Goal: Transaction & Acquisition: Download file/media

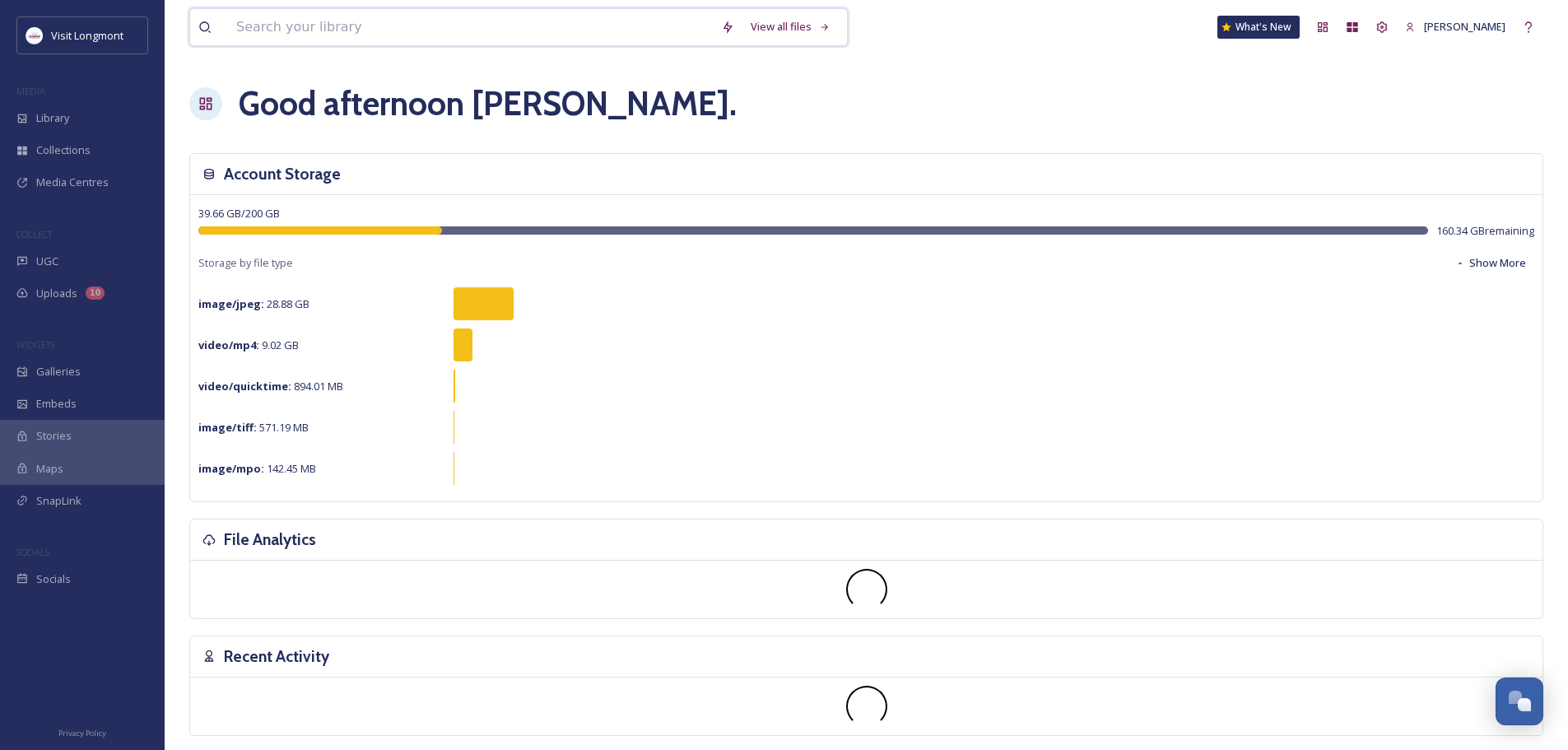
click at [343, 31] on input at bounding box center [470, 28] width 485 height 36
type input "pumpkin"
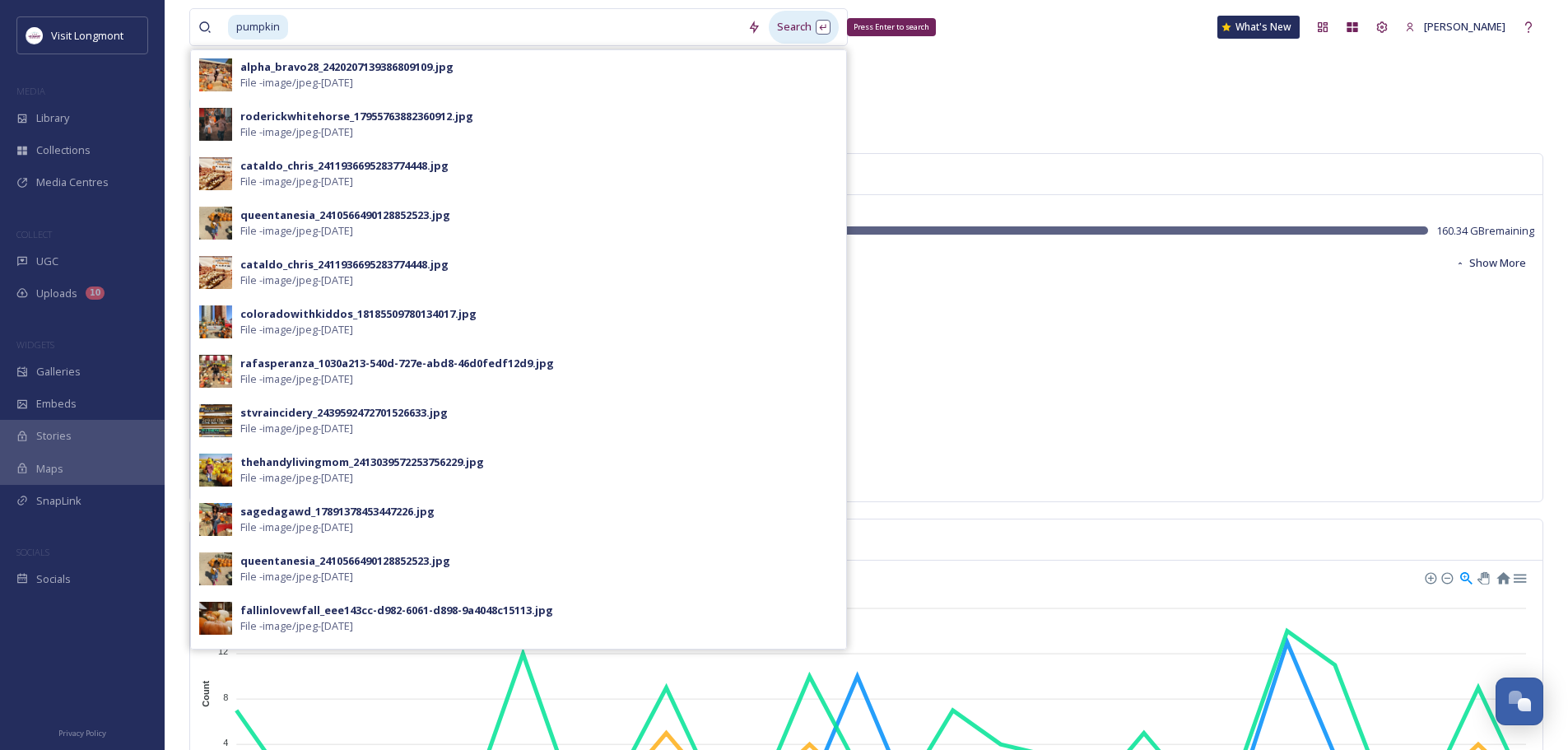
click at [791, 25] on div "Search Press Enter to search" at bounding box center [804, 27] width 70 height 32
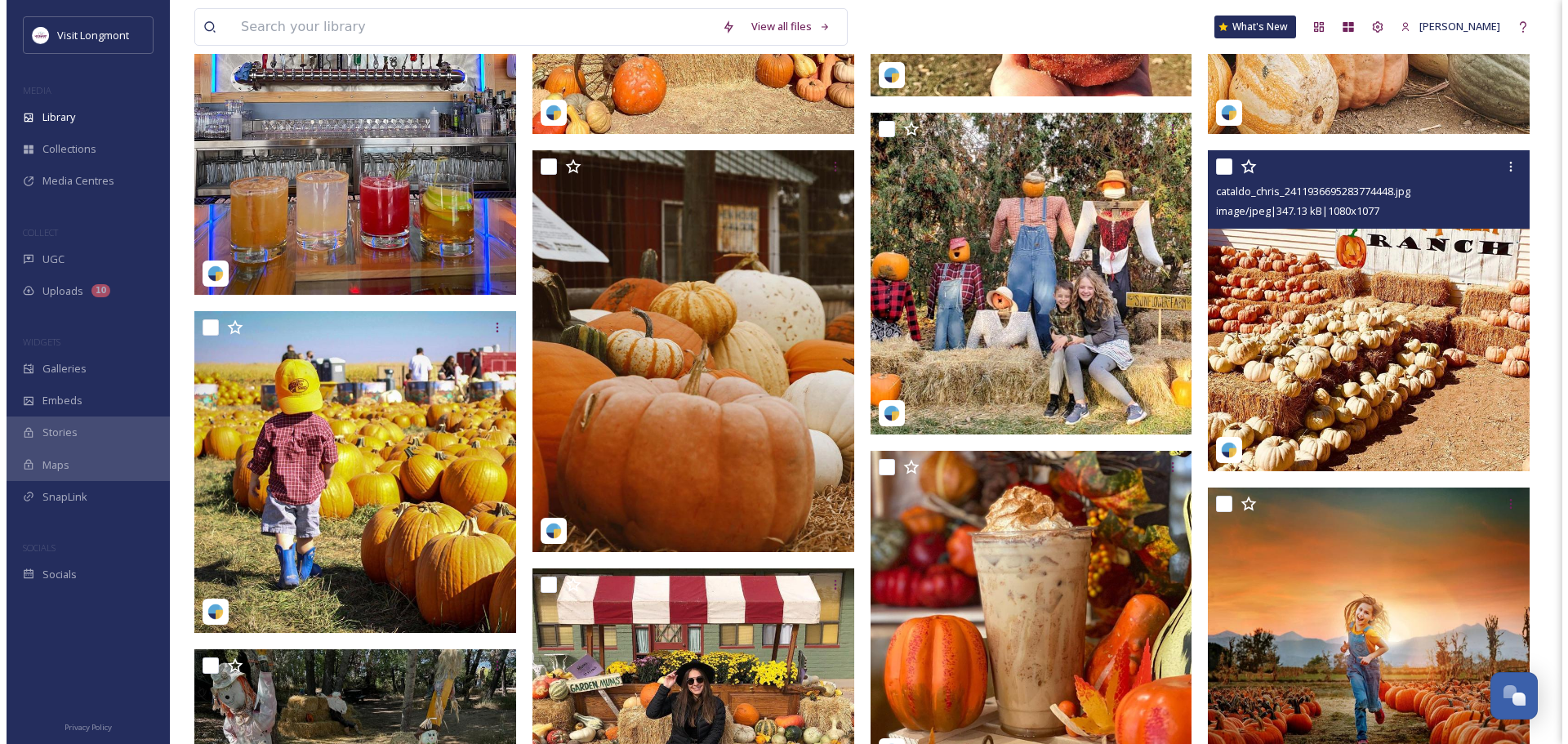
scroll to position [736, 0]
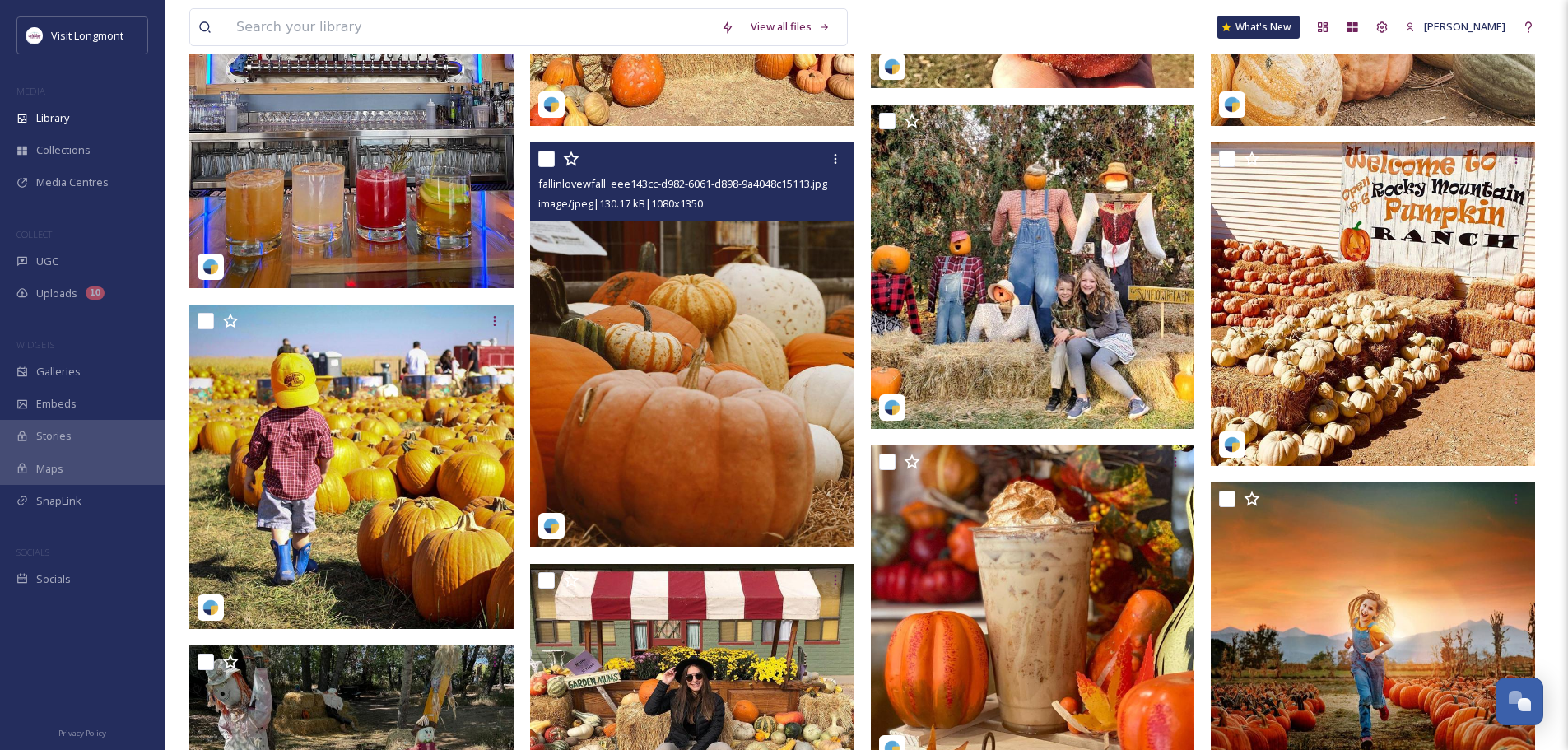
click at [643, 433] on img at bounding box center [693, 346] width 325 height 406
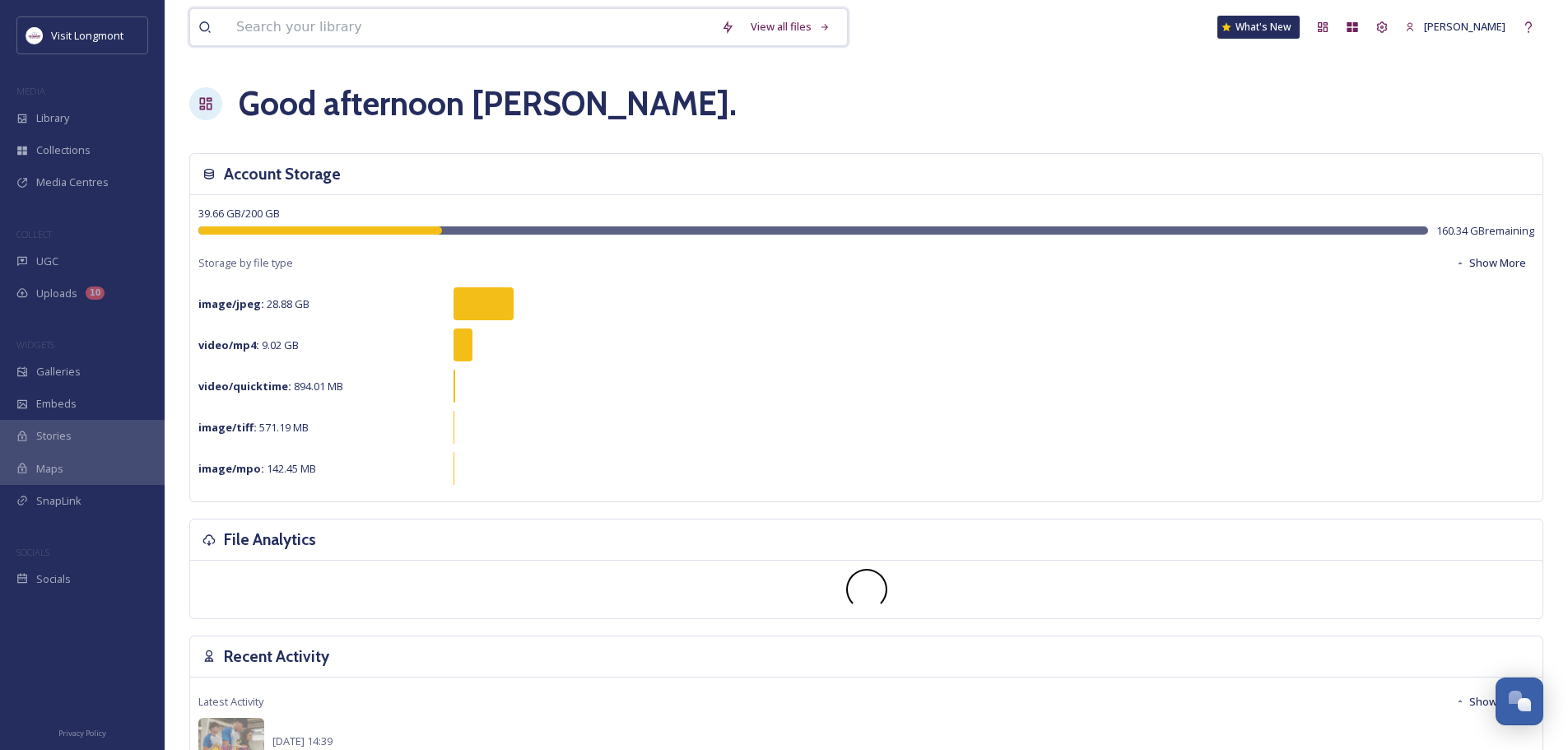
click at [289, 25] on input at bounding box center [470, 28] width 485 height 36
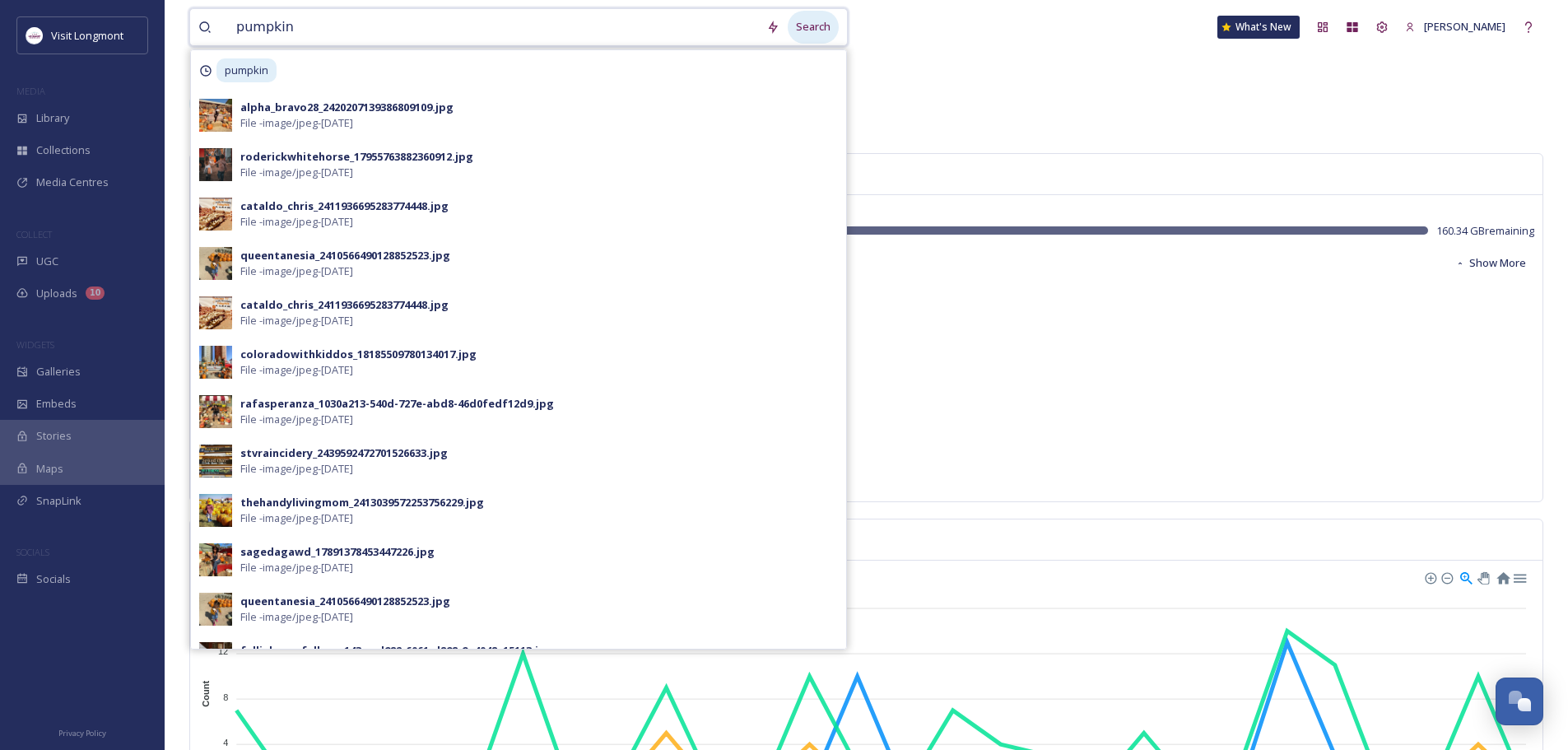
type input "pumpkin"
click at [814, 22] on div "Search" at bounding box center [813, 27] width 51 height 32
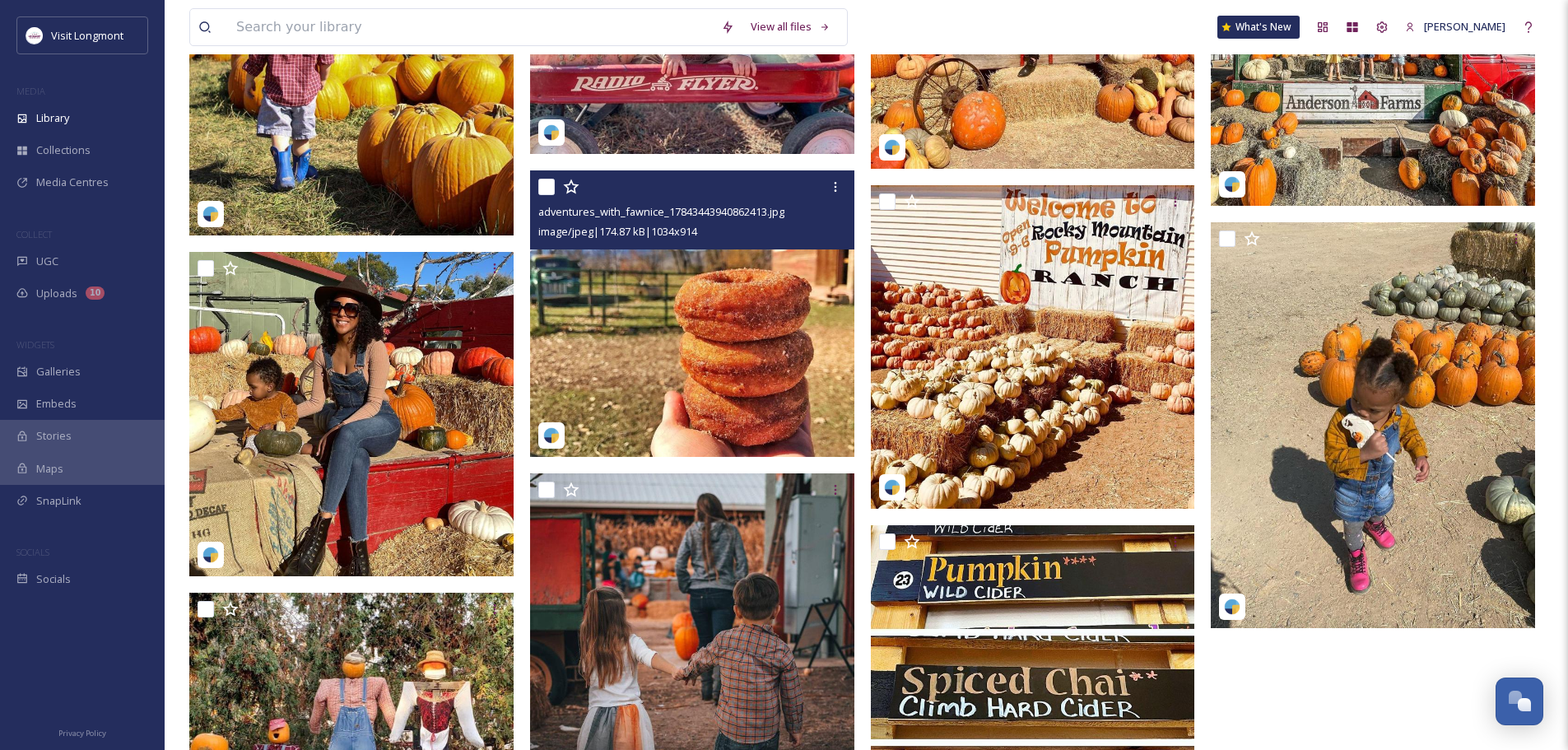
scroll to position [2470, 0]
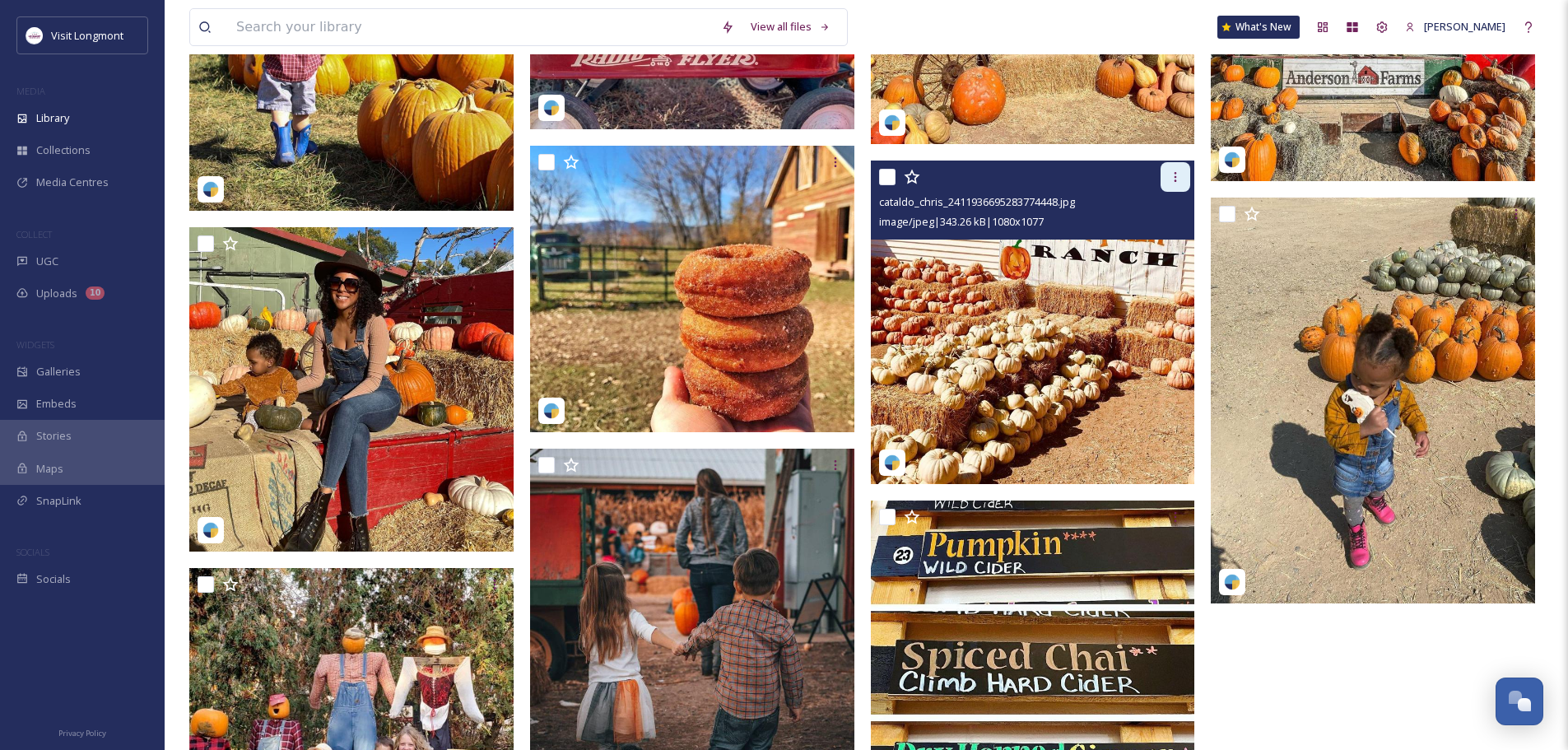
click at [1175, 177] on icon at bounding box center [1176, 178] width 13 height 13
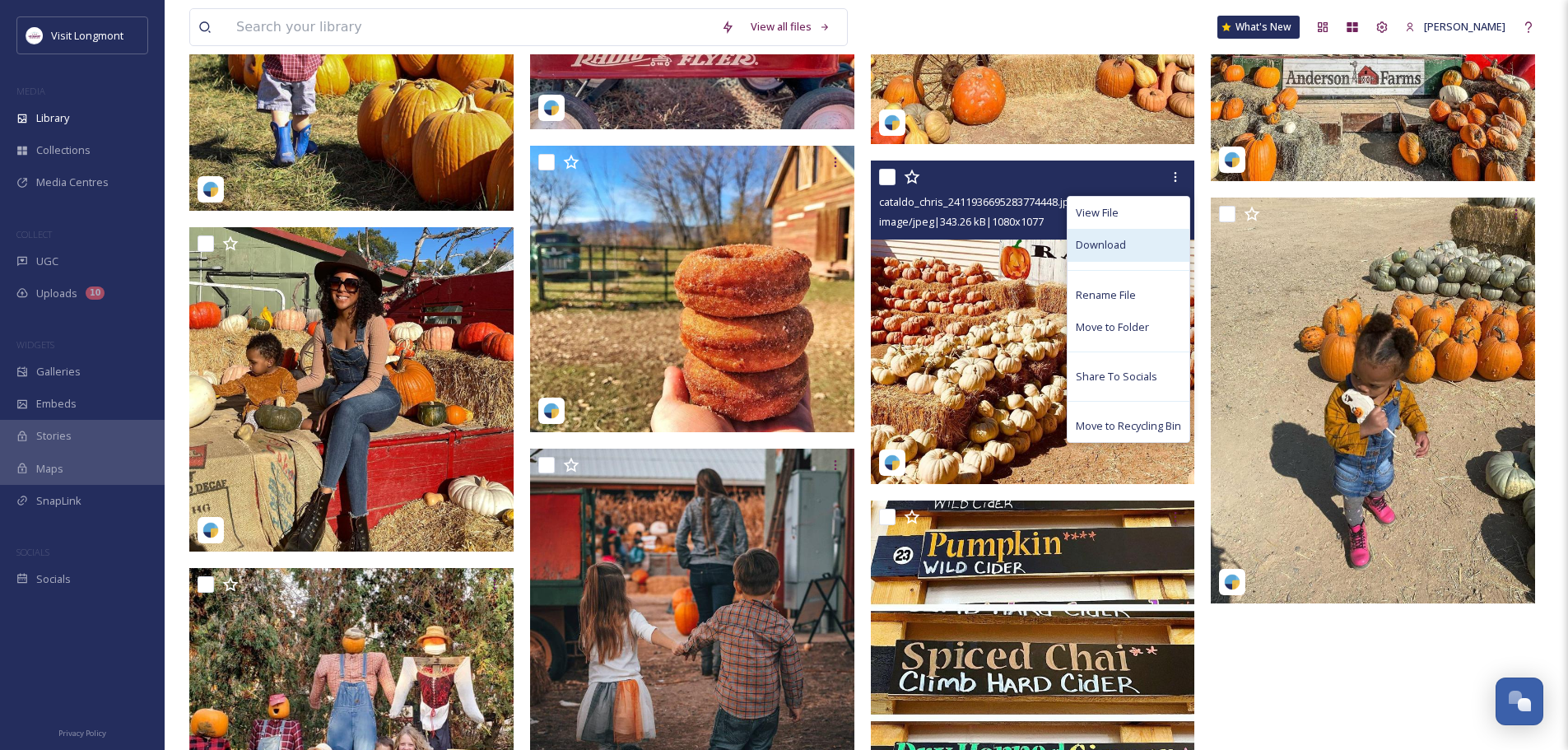
click at [1103, 244] on span "Download" at bounding box center [1101, 245] width 50 height 15
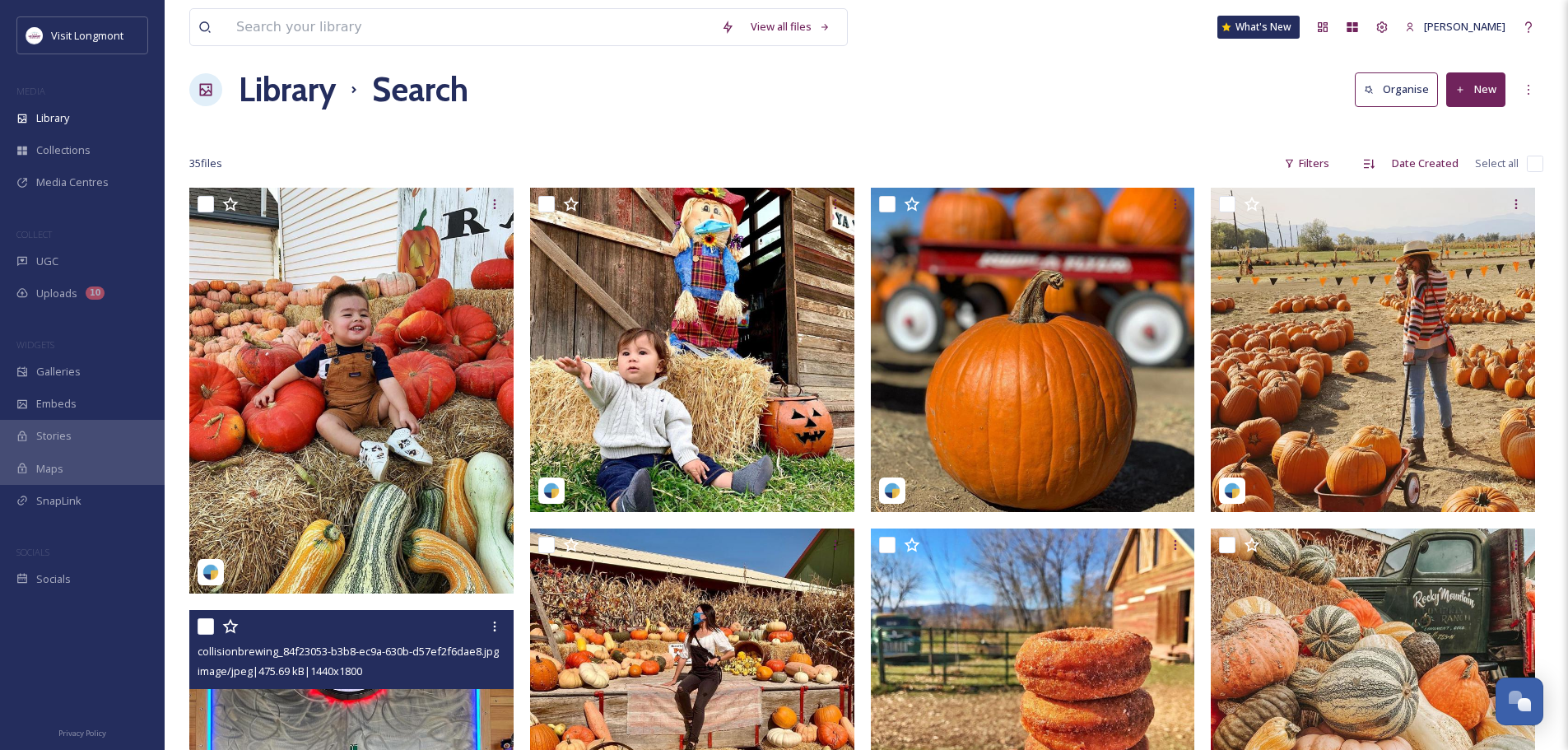
scroll to position [0, 0]
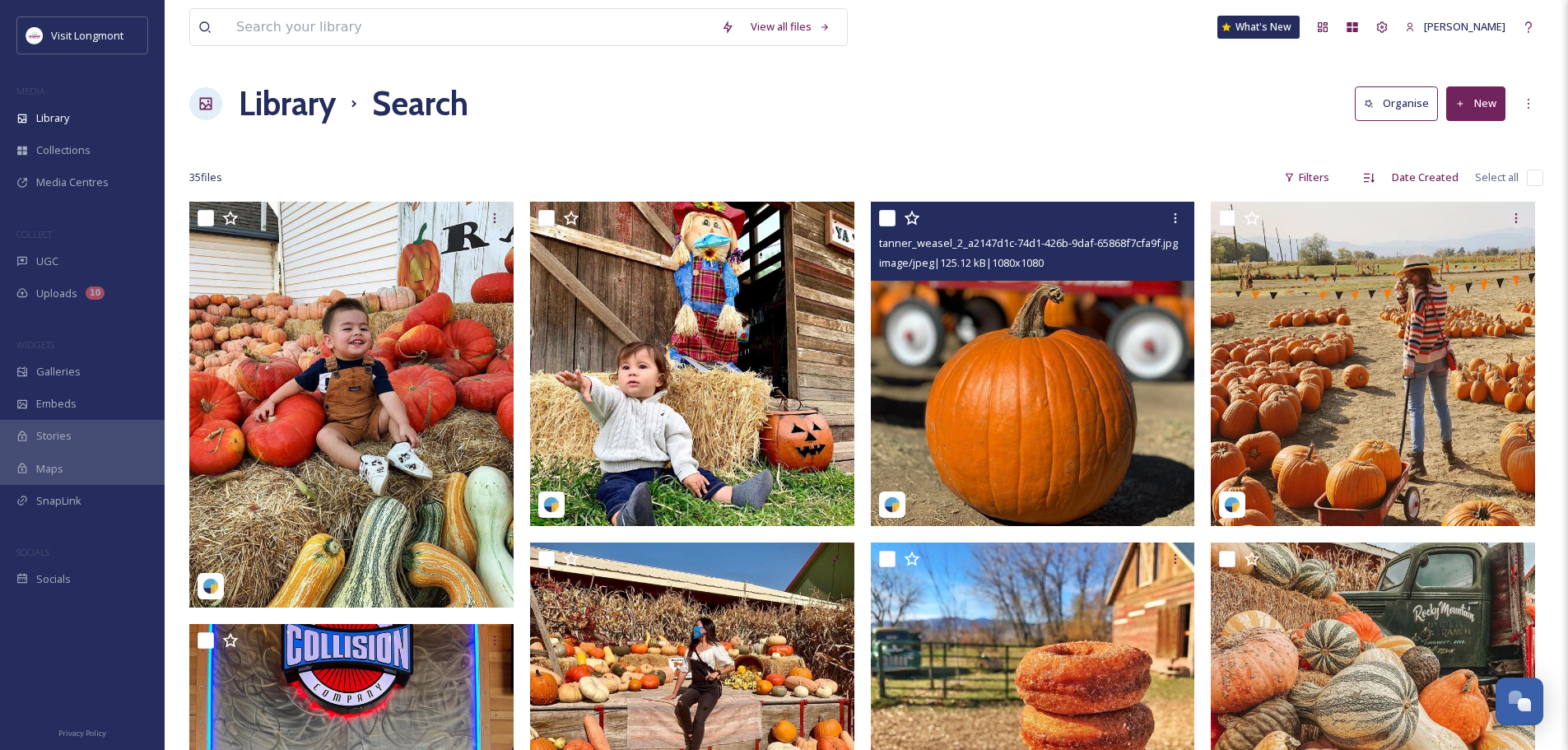
click at [1008, 425] on img at bounding box center [1034, 364] width 325 height 325
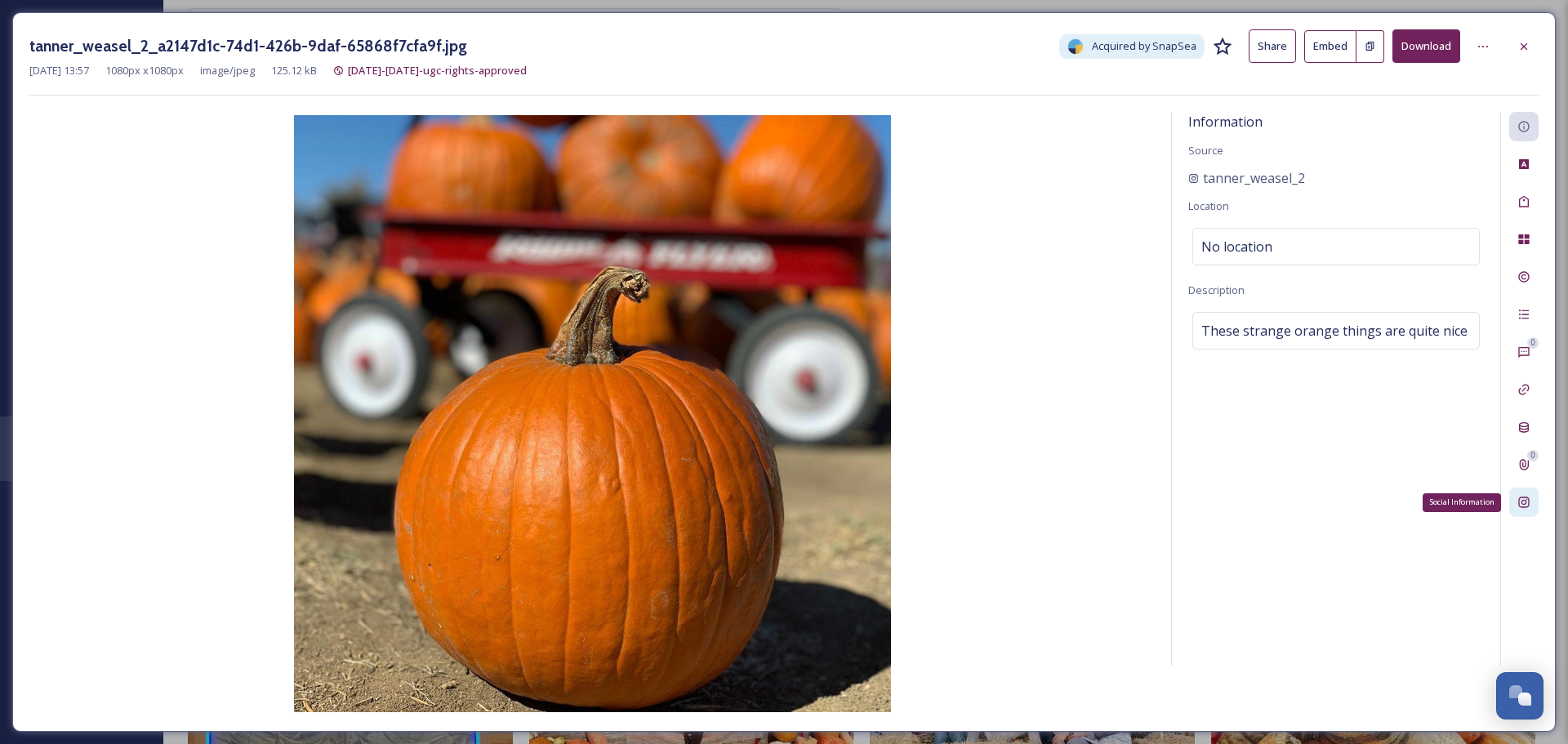
click at [1518, 506] on icon at bounding box center [1524, 502] width 13 height 13
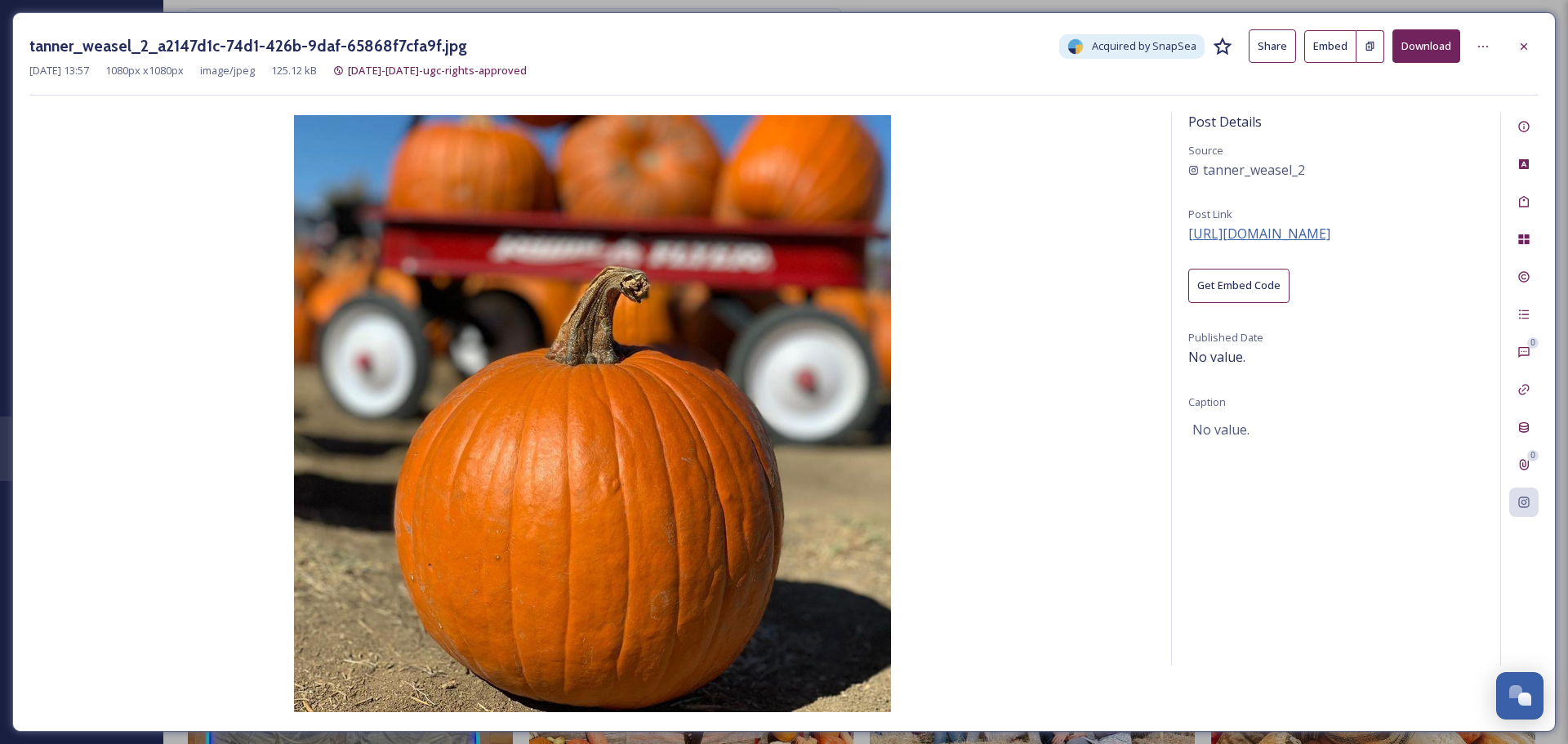
click at [1326, 230] on span "[URL][DOMAIN_NAME]" at bounding box center [1259, 234] width 142 height 18
click at [1407, 46] on button "Download" at bounding box center [1427, 46] width 68 height 34
click at [1527, 43] on icon at bounding box center [1524, 46] width 13 height 13
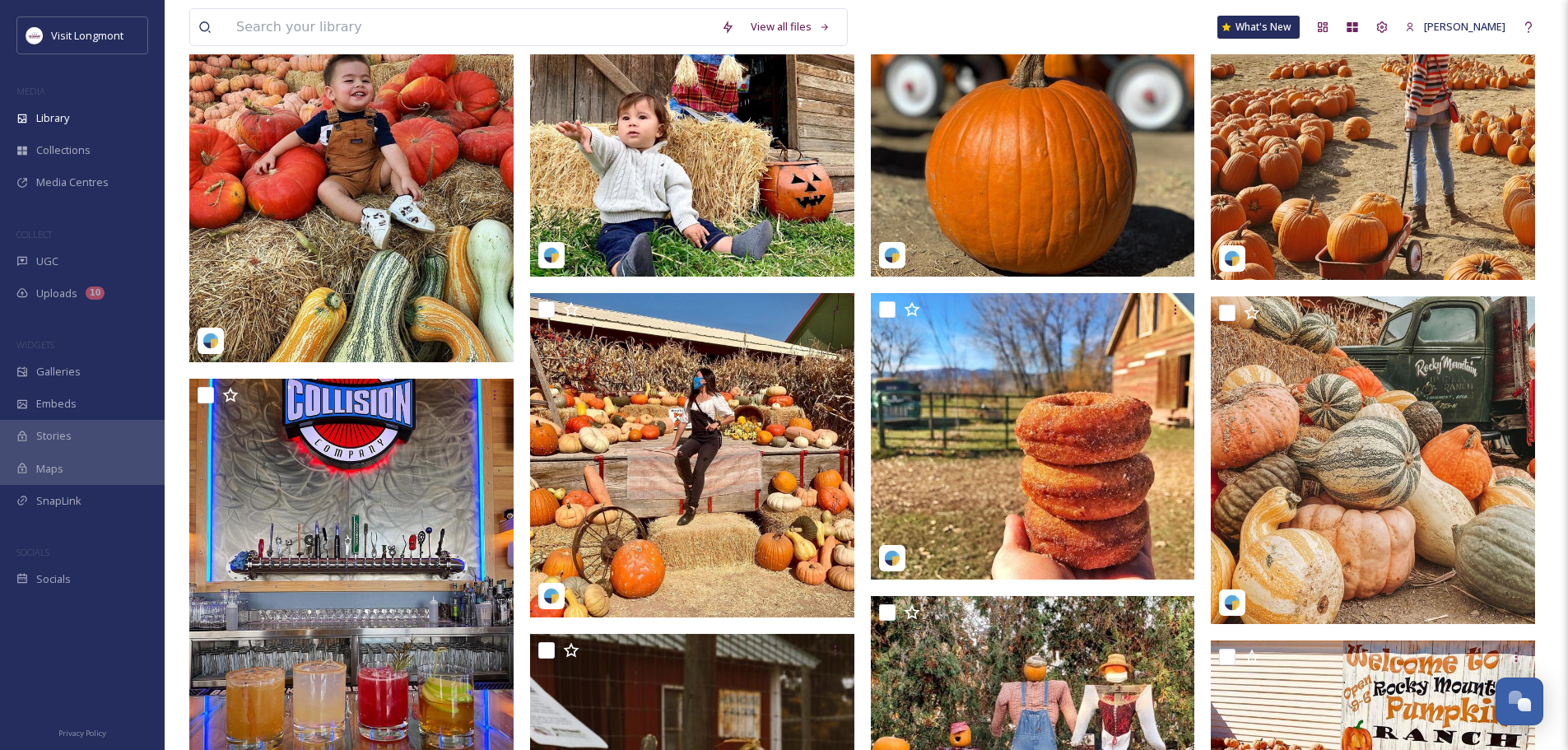
scroll to position [247, 0]
